Goal: Obtain resource: Download file/media

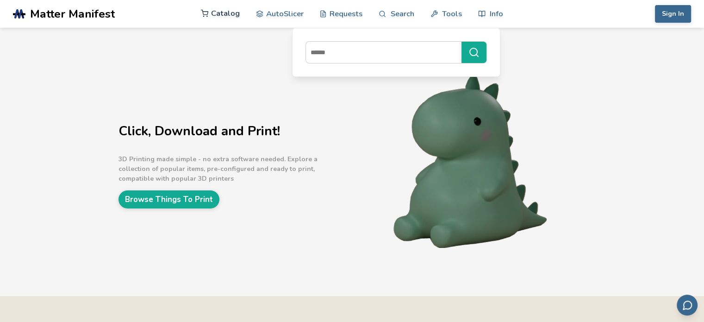
click at [221, 16] on link "Catalog" at bounding box center [220, 14] width 39 height 28
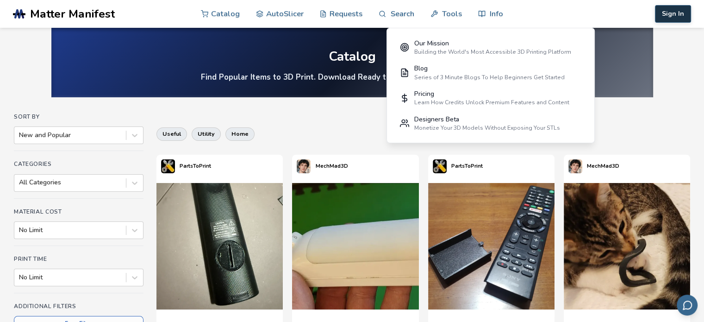
click at [677, 12] on button "Sign In" at bounding box center [673, 14] width 36 height 18
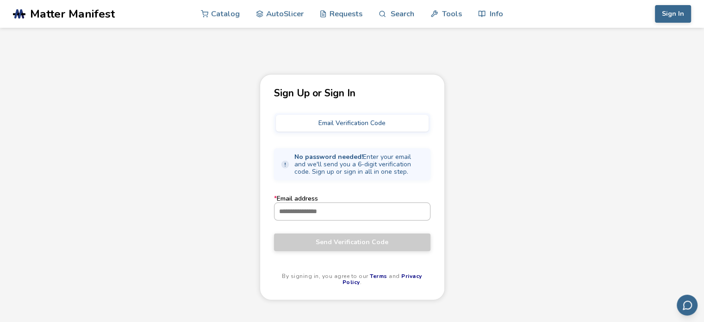
click at [335, 211] on input "* Email address" at bounding box center [351, 211] width 155 height 17
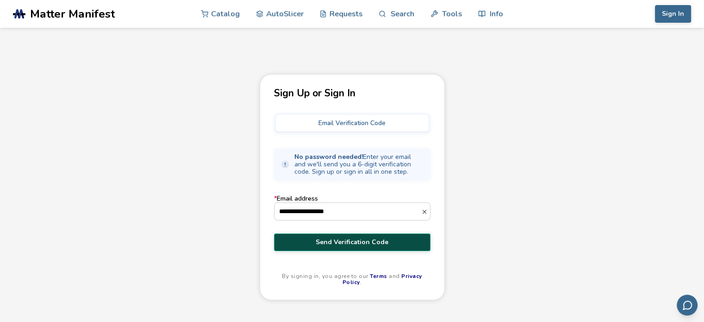
type input "**********"
click at [361, 239] on span "Send Verification Code" at bounding box center [352, 241] width 143 height 7
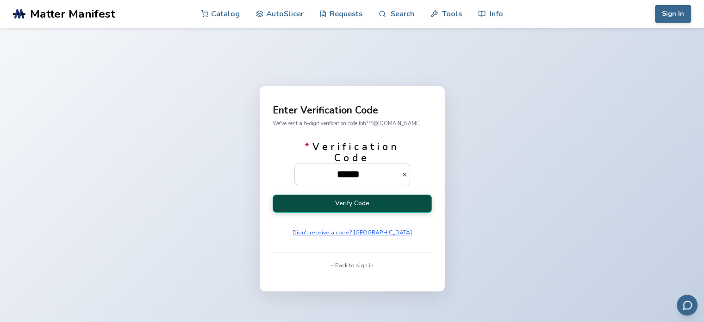
type input "******"
click at [368, 201] on button "Verify Code" at bounding box center [352, 203] width 159 height 18
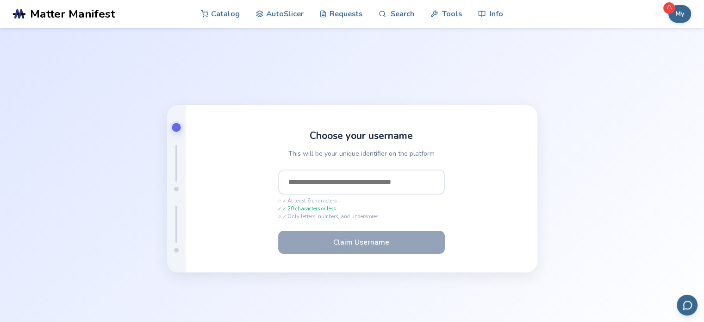
click at [340, 179] on input "text" at bounding box center [361, 181] width 167 height 25
click at [285, 183] on input "*****" at bounding box center [361, 181] width 167 height 25
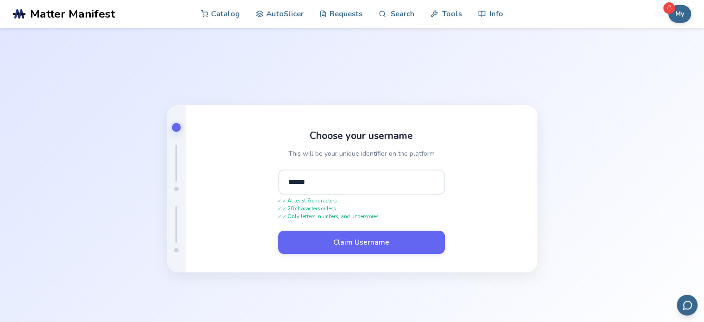
drag, startPoint x: 302, startPoint y: 183, endPoint x: 312, endPoint y: 187, distance: 11.4
click at [303, 183] on input "******" at bounding box center [361, 181] width 167 height 25
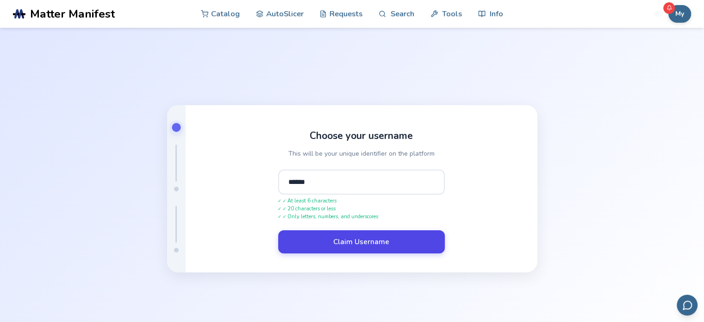
type input "******"
drag, startPoint x: 336, startPoint y: 237, endPoint x: 365, endPoint y: 236, distance: 28.2
click at [337, 237] on button "Claim Username" at bounding box center [361, 241] width 167 height 23
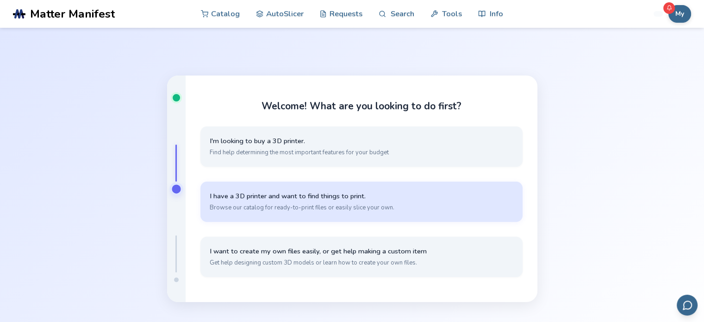
click at [410, 200] on button "I have a 3D printer and want to find things to print. Browse our catalog for re…" at bounding box center [361, 201] width 322 height 40
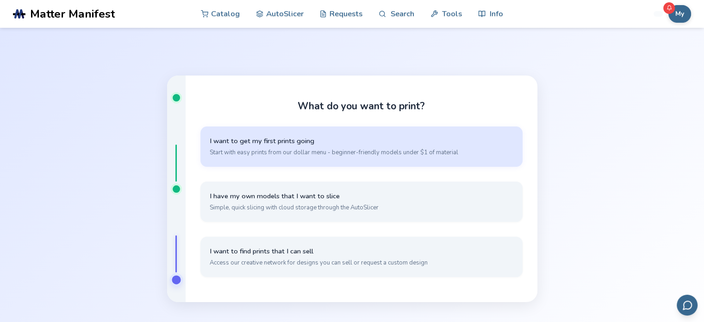
click at [337, 144] on span "I want to get my first prints going" at bounding box center [362, 140] width 304 height 9
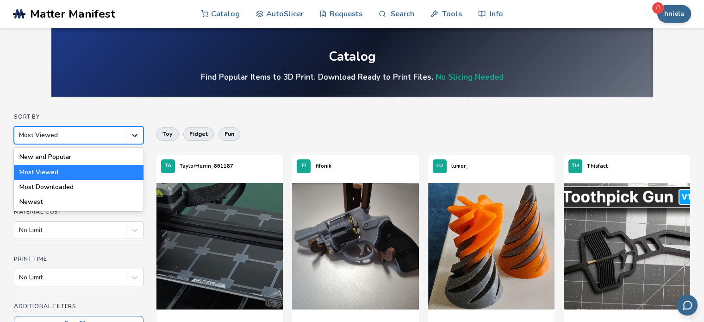
click at [133, 134] on icon at bounding box center [134, 134] width 9 height 9
click at [82, 158] on div "New and Popular" at bounding box center [79, 156] width 130 height 15
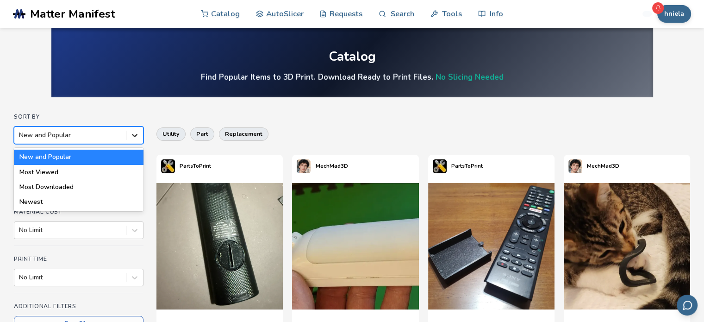
click at [136, 135] on icon at bounding box center [134, 134] width 9 height 9
click at [97, 188] on div "Most Downloaded" at bounding box center [79, 187] width 130 height 15
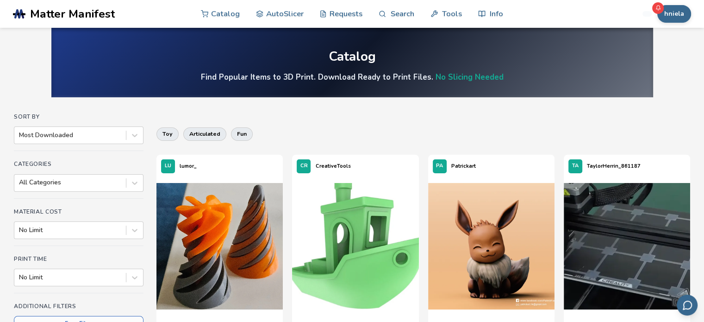
click at [139, 188] on div "All Categories" at bounding box center [79, 183] width 130 height 18
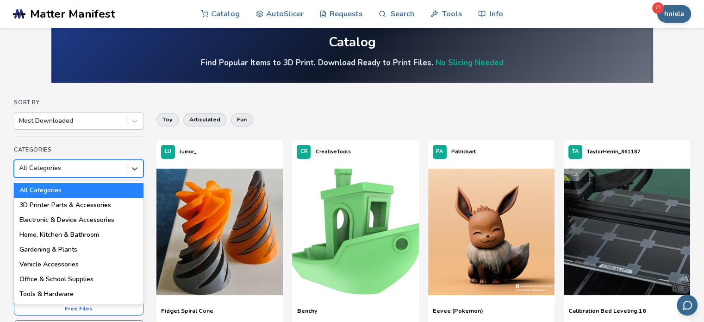
scroll to position [16, 0]
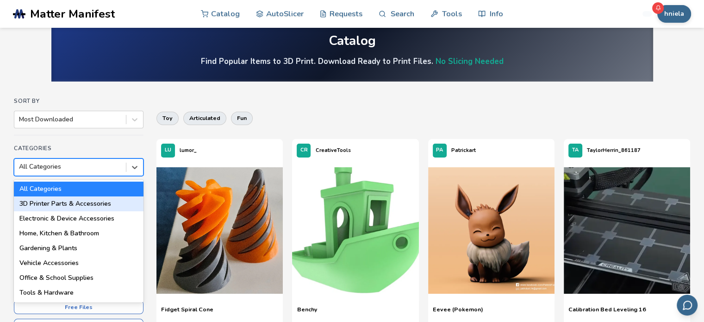
click at [103, 210] on div "3D Printer Parts & Accessories" at bounding box center [79, 203] width 130 height 15
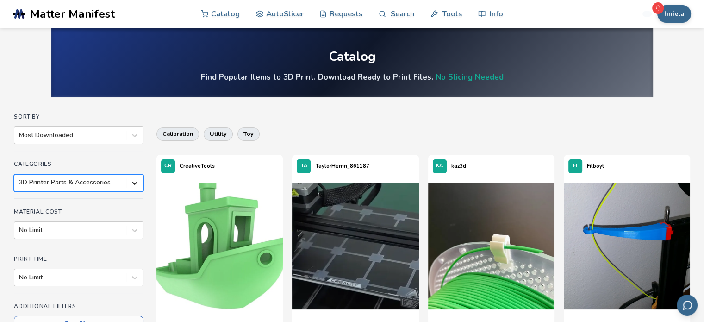
click at [142, 182] on div "option 3D Printer Parts & Accessories, selected. 3D Printer Parts & Accessories" at bounding box center [79, 183] width 130 height 18
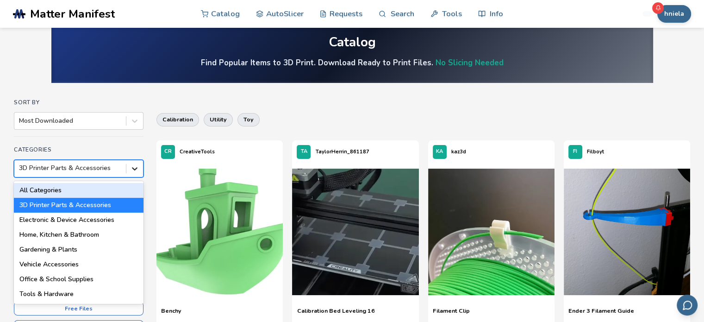
scroll to position [16, 0]
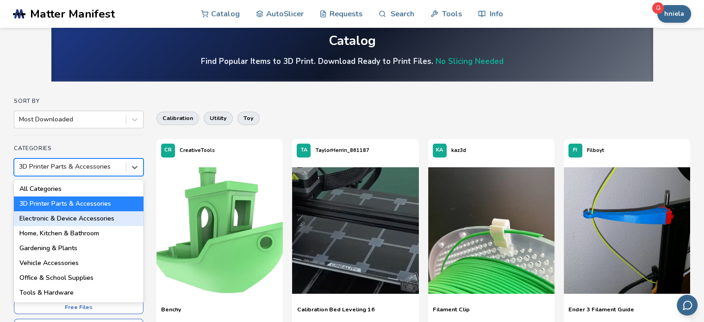
click at [111, 216] on div "Electronic & Device Accessories" at bounding box center [79, 218] width 130 height 15
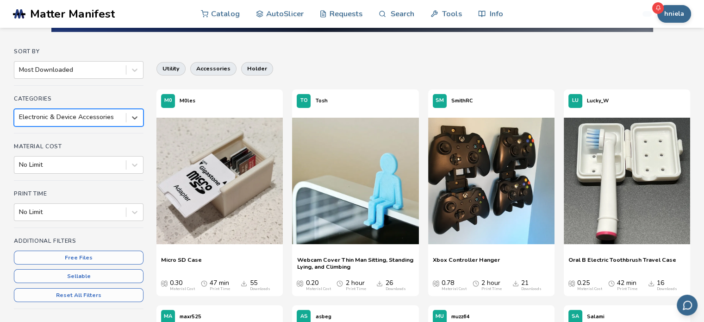
scroll to position [62, 0]
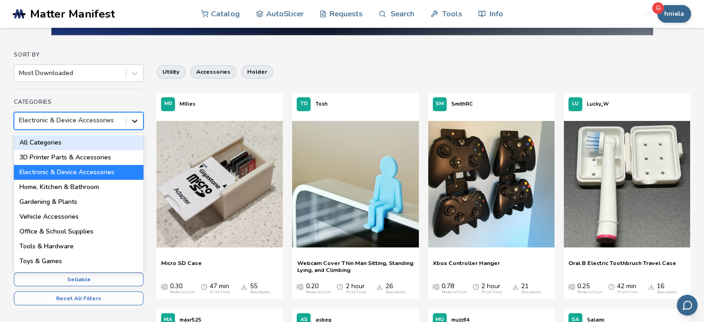
click at [139, 123] on icon at bounding box center [134, 120] width 9 height 9
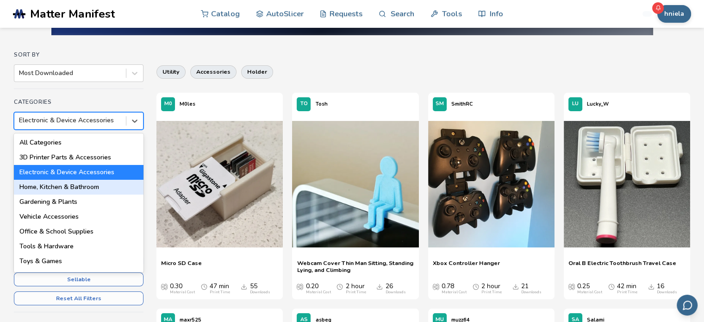
click at [92, 189] on div "Home, Kitchen & Bathroom" at bounding box center [79, 187] width 130 height 15
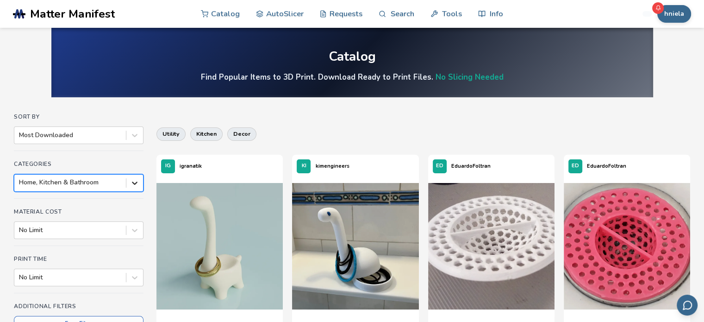
click at [134, 185] on div "option Home, Kitchen & Bathroom, selected. Home, Kitchen & Bathroom" at bounding box center [79, 183] width 130 height 18
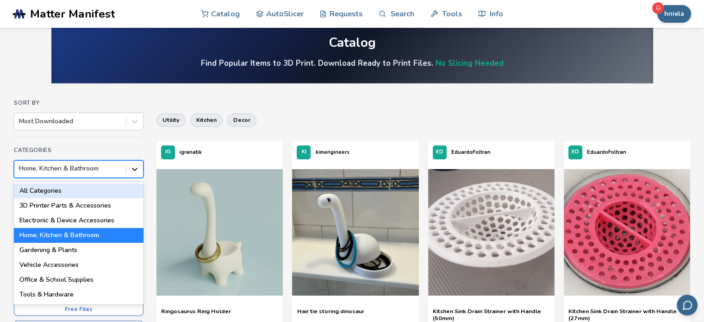
scroll to position [16, 0]
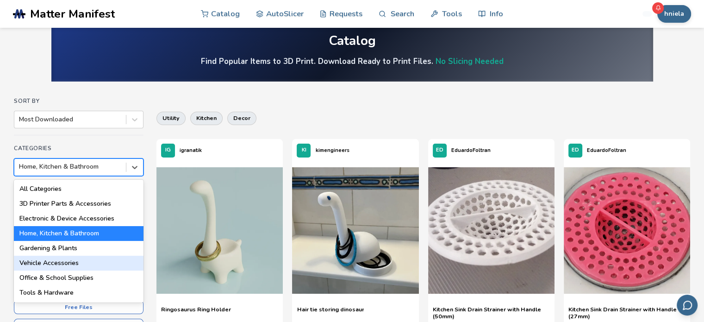
click at [81, 264] on div "Vehicle Accessories" at bounding box center [79, 262] width 130 height 15
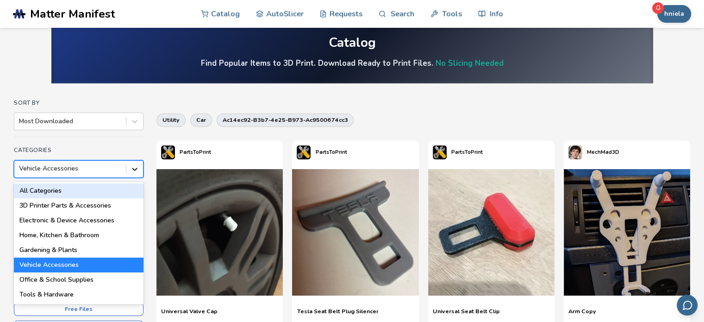
click at [131, 178] on div "option Vehicle Accessories, selected. 18 results available. Use Up and Down to …" at bounding box center [79, 169] width 130 height 18
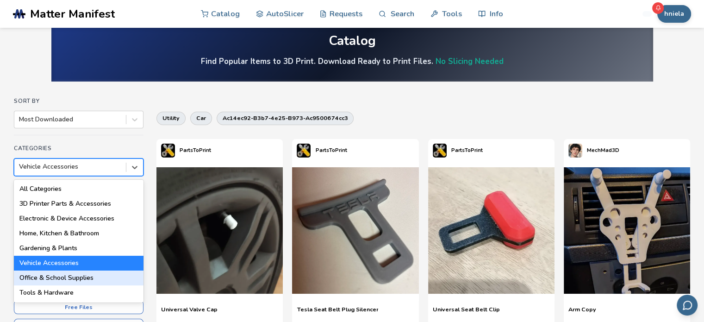
click at [89, 279] on div "Office & School Supplies" at bounding box center [79, 277] width 130 height 15
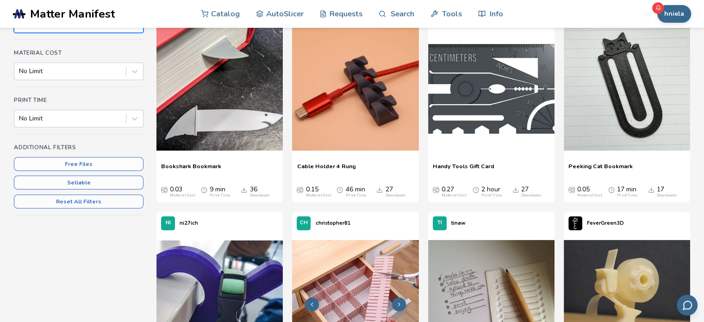
scroll to position [16, 0]
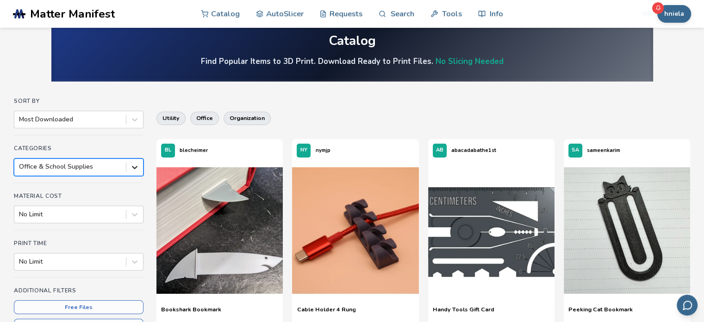
click at [131, 174] on div at bounding box center [134, 167] width 17 height 17
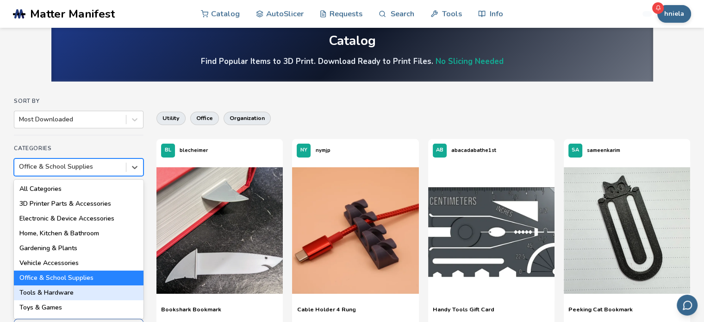
click at [83, 294] on div "Tools & Hardware" at bounding box center [79, 292] width 130 height 15
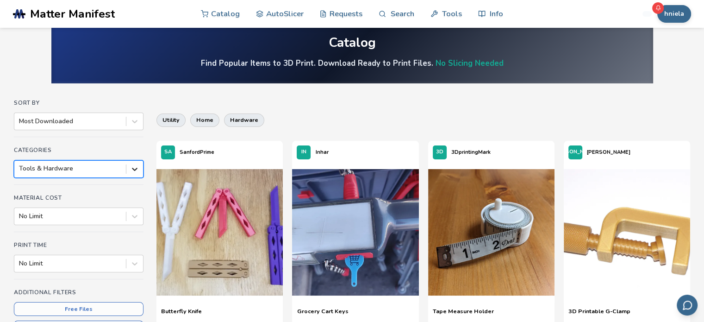
click at [131, 178] on div "option Tools & Hardware, selected. Tools & Hardware" at bounding box center [79, 169] width 130 height 18
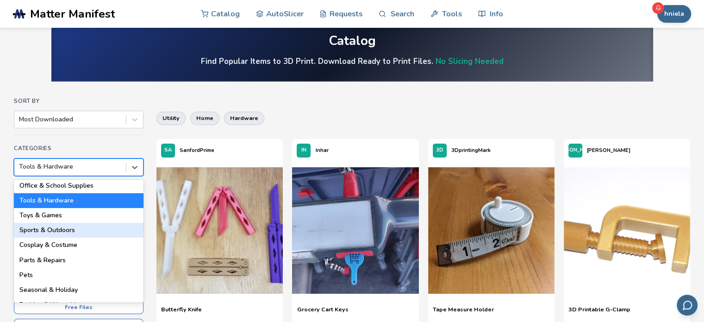
scroll to position [93, 0]
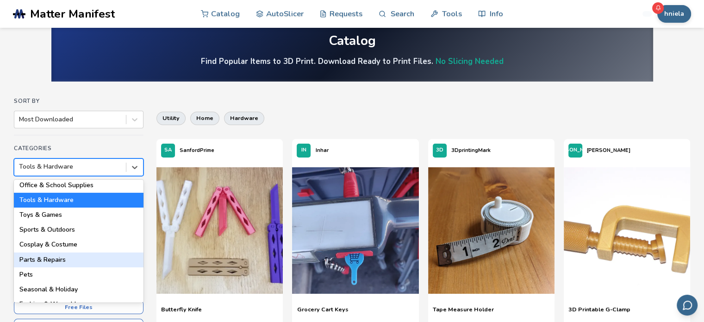
click at [69, 260] on div "Parts & Repairs" at bounding box center [79, 259] width 130 height 15
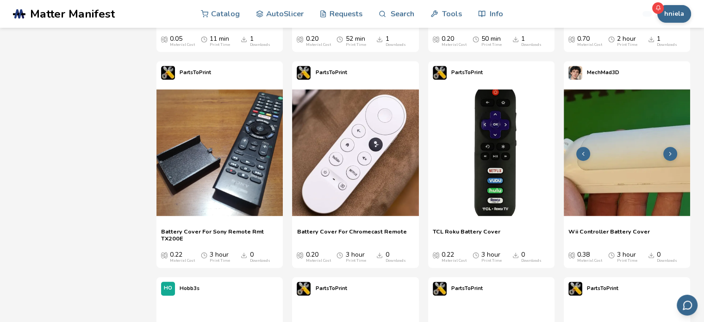
scroll to position [802, 0]
